Goal: Subscribe to service/newsletter

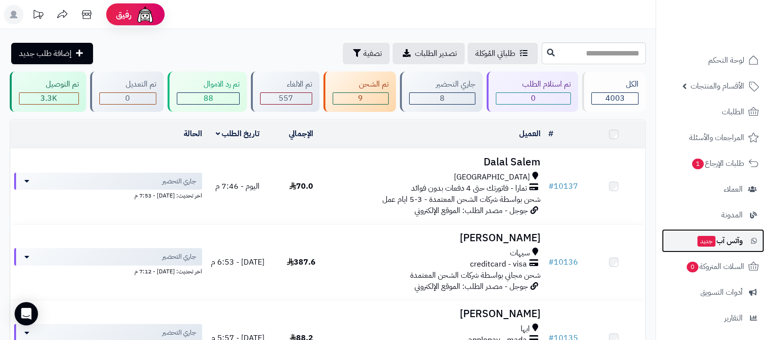
drag, startPoint x: 0, startPoint y: 0, endPoint x: 704, endPoint y: 245, distance: 745.1
click at [704, 245] on span "جديد" at bounding box center [707, 241] width 18 height 11
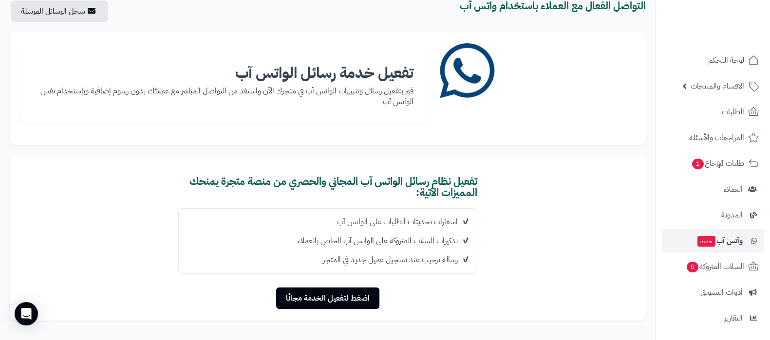
scroll to position [60, 0]
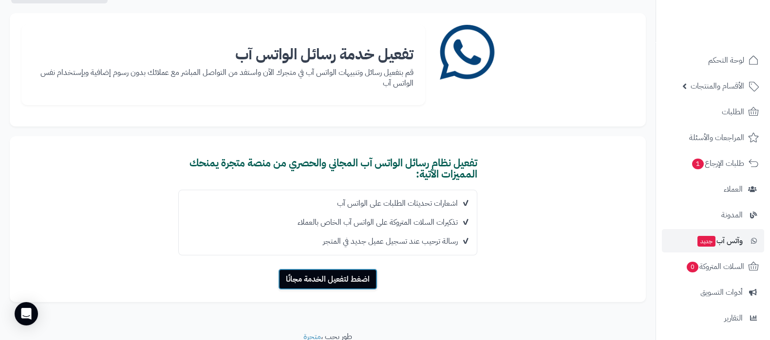
click at [360, 281] on button "اضغط لتفعيل الخدمة مجانًا" at bounding box center [327, 279] width 99 height 21
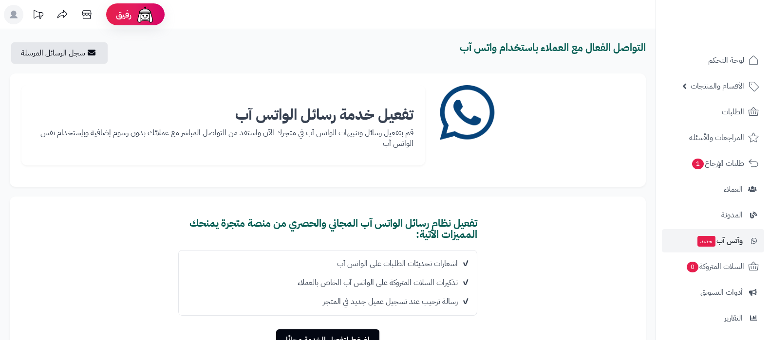
scroll to position [60, 0]
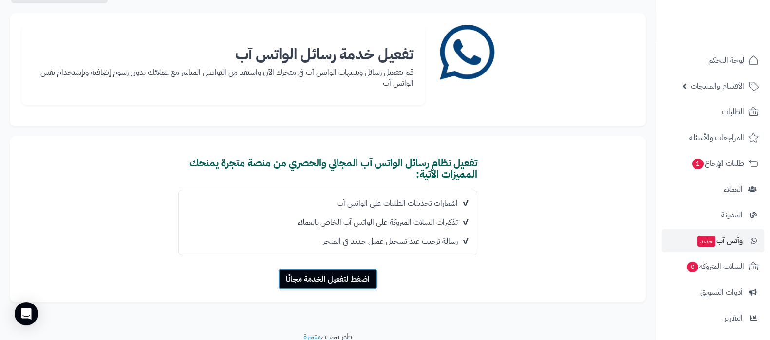
click at [343, 276] on button "اضغط لتفعيل الخدمة مجانًا" at bounding box center [327, 279] width 99 height 21
